Goal: Feedback & Contribution: Contribute content

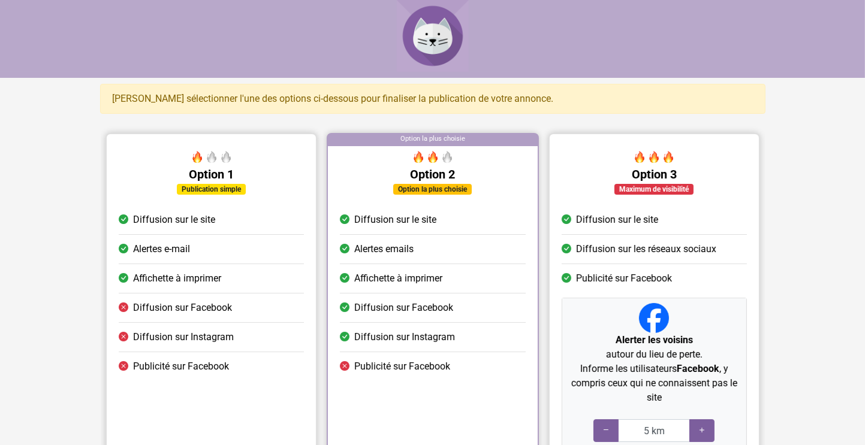
scroll to position [219, 0]
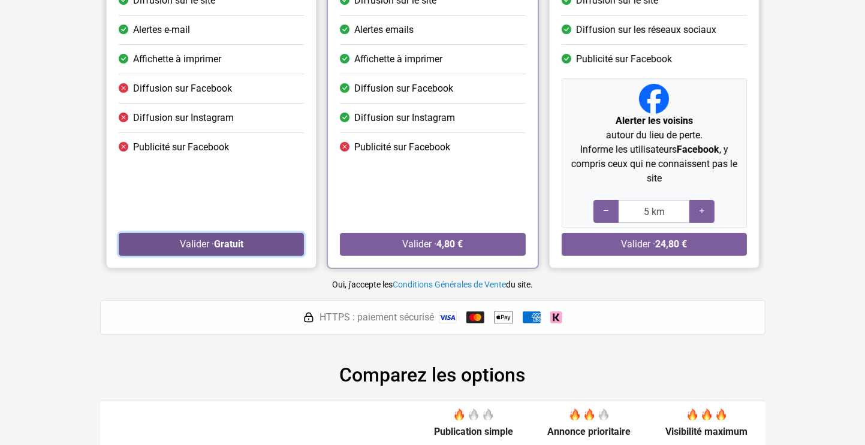
click at [239, 239] on strong "Gratuit" at bounding box center [227, 244] width 29 height 11
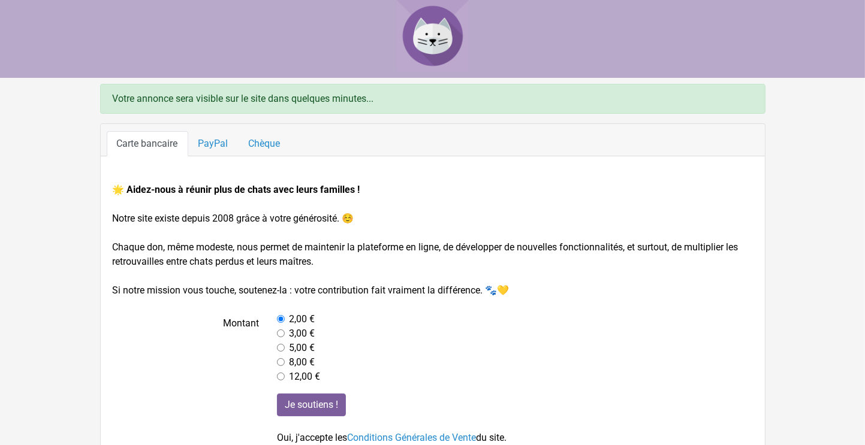
scroll to position [69, 0]
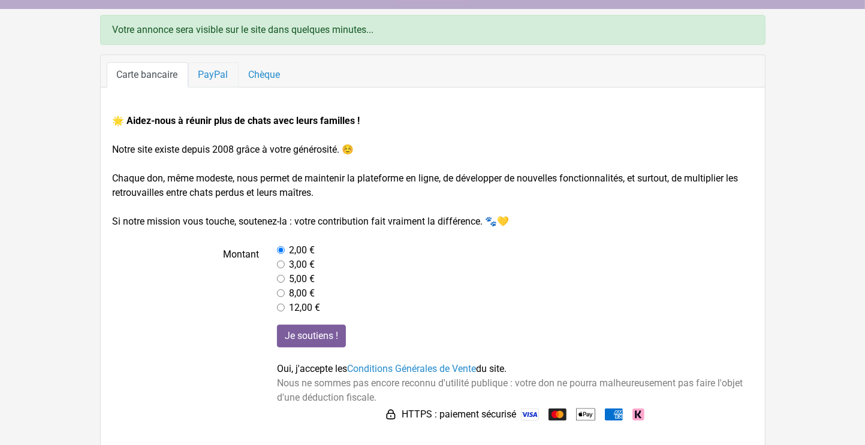
click at [209, 76] on link "PayPal" at bounding box center [213, 74] width 50 height 25
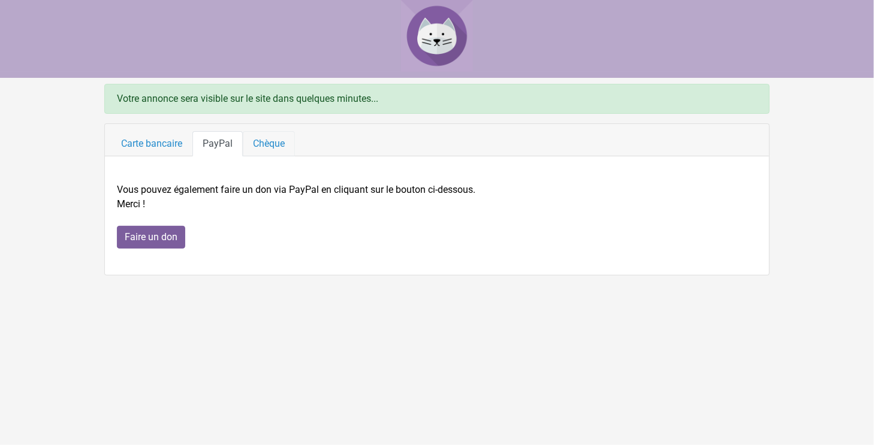
click at [271, 141] on link "Chèque" at bounding box center [269, 143] width 52 height 25
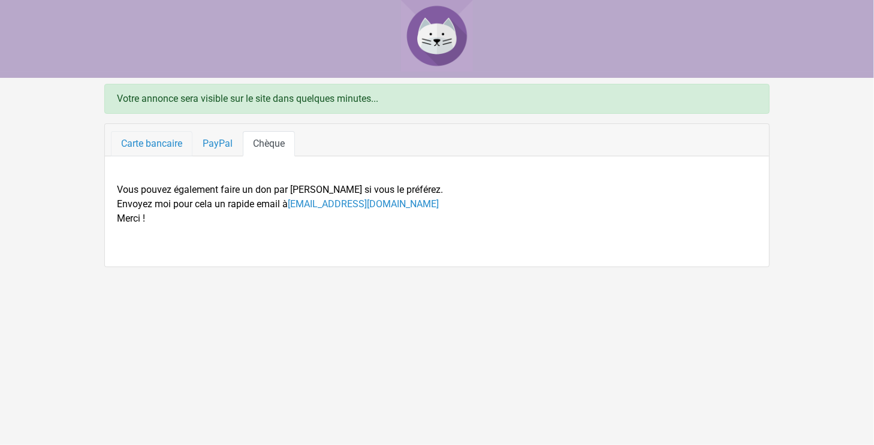
click at [158, 141] on link "Carte bancaire" at bounding box center [152, 143] width 82 height 25
